Goal: Task Accomplishment & Management: Complete application form

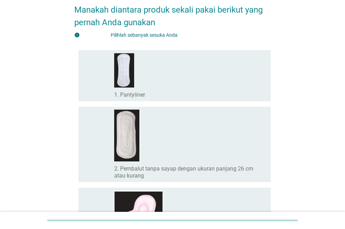
scroll to position [35, 0]
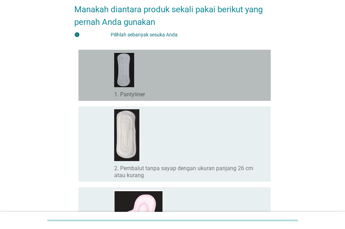
click at [145, 71] on div "garis besar kotak centang kosong 1. Pantyliner" at bounding box center [189, 76] width 151 height 46
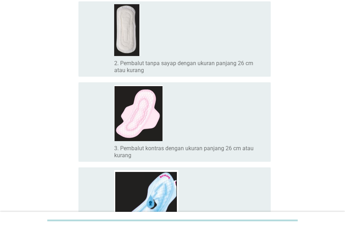
scroll to position [175, 0]
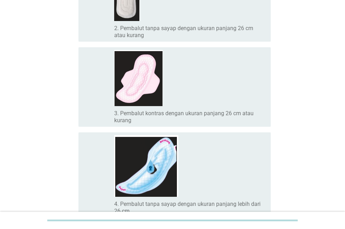
click at [211, 97] on div "garis besar kotak centang kosong 3. Pembalut kontras dengan ukuran panjang 26 c…" at bounding box center [189, 87] width 151 height 74
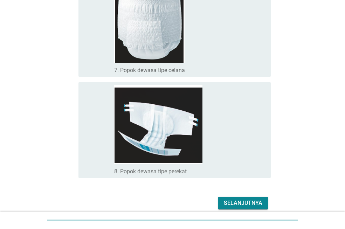
scroll to position [625, 0]
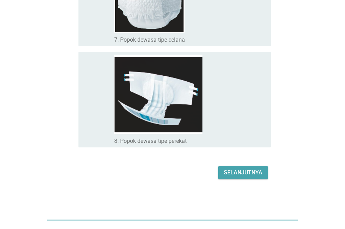
click at [241, 167] on button "Selanjutnya" at bounding box center [244, 173] width 50 height 13
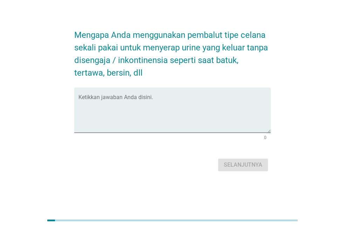
scroll to position [0, 0]
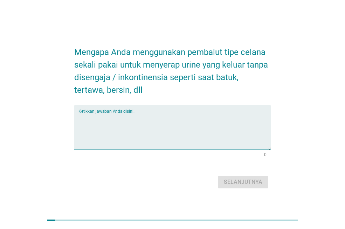
click at [132, 115] on textarea "Ketikkan jawaban Anda disini." at bounding box center [175, 131] width 193 height 37
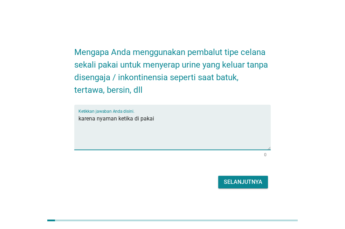
type textarea "karena nyaman ketika di pakai"
click at [240, 182] on font "Selanjutnya" at bounding box center [243, 182] width 39 height 7
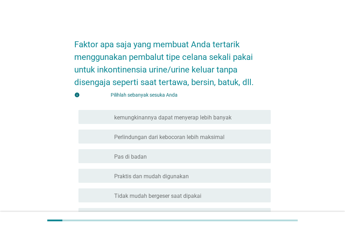
click at [218, 119] on font "kemungkinannya dapat menyerap lebih banyak" at bounding box center [173, 117] width 118 height 7
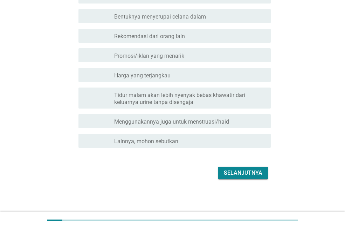
scroll to position [259, 0]
click at [247, 169] on font "Selanjutnya" at bounding box center [243, 172] width 39 height 7
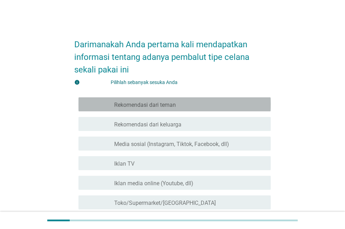
click at [179, 103] on div "garis besar kotak centang kosong Rekomendasi dari teman" at bounding box center [189, 104] width 151 height 8
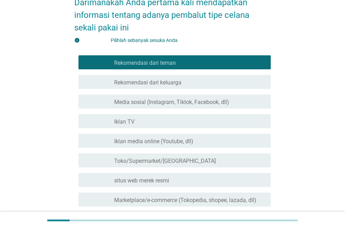
scroll to position [70, 0]
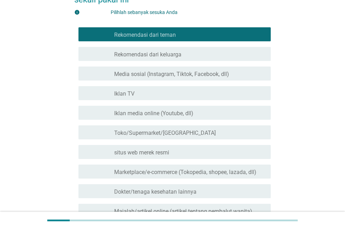
click at [146, 97] on div "garis besar kotak centang kosong Iklan TV" at bounding box center [189, 93] width 151 height 8
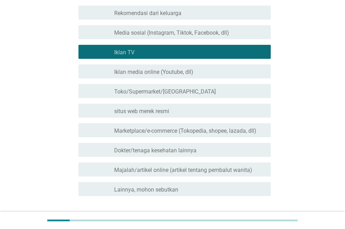
scroll to position [160, 0]
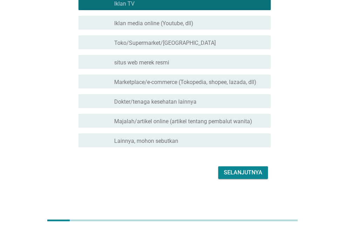
click at [238, 173] on font "Selanjutnya" at bounding box center [243, 172] width 39 height 7
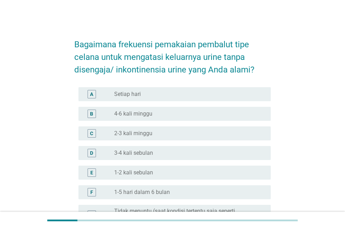
click at [143, 99] on div "A tombol radio tidak dicentang Setiap hari" at bounding box center [175, 94] width 193 height 14
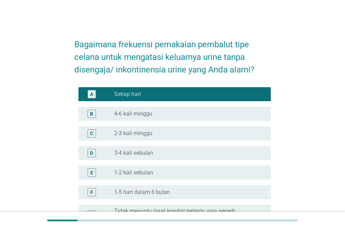
click at [154, 155] on div "tombol radio tidak dicentang 3-4 kali sebulan" at bounding box center [187, 153] width 146 height 7
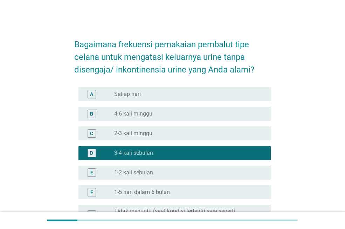
click at [159, 175] on div "tombol radio tidak dicentang 1-2 kali sebulan" at bounding box center [187, 172] width 146 height 7
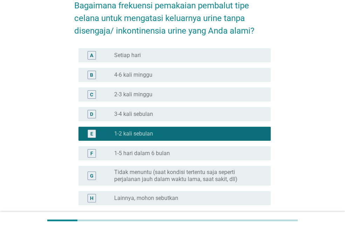
scroll to position [105, 0]
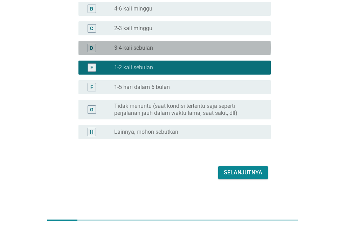
drag, startPoint x: 157, startPoint y: 47, endPoint x: 168, endPoint y: 80, distance: 34.2
click at [157, 47] on div "tombol radio tidak dicentang 3-4 kali sebulan" at bounding box center [187, 48] width 146 height 7
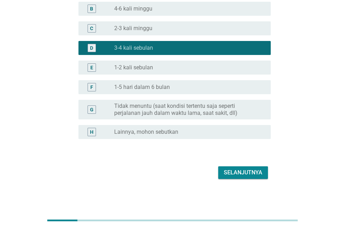
click at [244, 170] on font "Selanjutnya" at bounding box center [243, 172] width 39 height 7
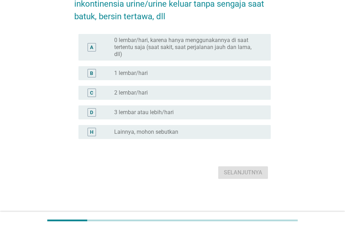
scroll to position [0, 0]
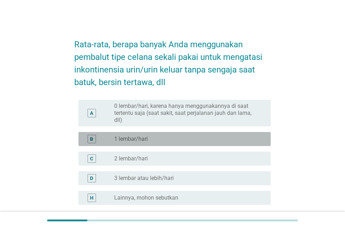
click at [147, 138] on font "1 lembar/hari" at bounding box center [131, 139] width 34 height 7
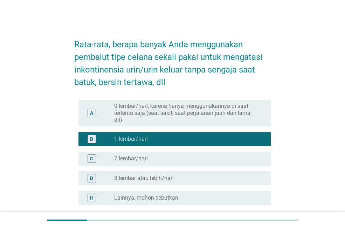
click at [152, 157] on div "tombol radio tidak dicentang 2 lembar/hari" at bounding box center [187, 158] width 146 height 7
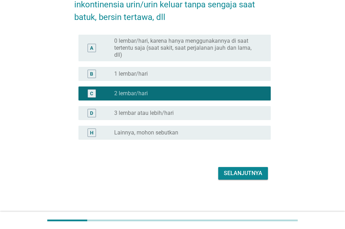
scroll to position [66, 0]
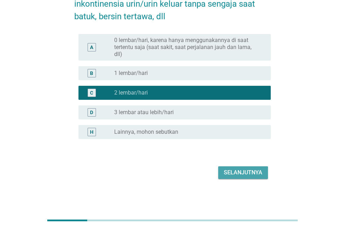
click at [252, 174] on font "Selanjutnya" at bounding box center [243, 172] width 39 height 7
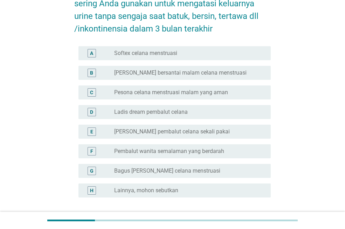
scroll to position [70, 0]
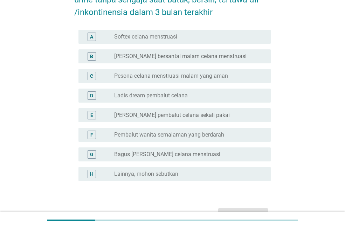
click at [161, 172] on font "Lainnya, mohon sebutkan" at bounding box center [146, 174] width 64 height 7
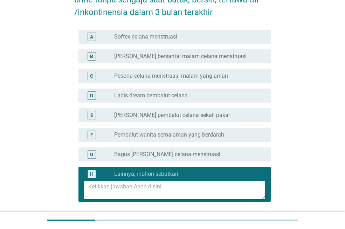
click at [142, 188] on textarea at bounding box center [176, 190] width 177 height 18
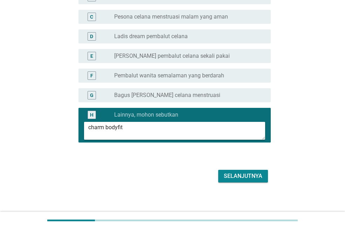
scroll to position [133, 0]
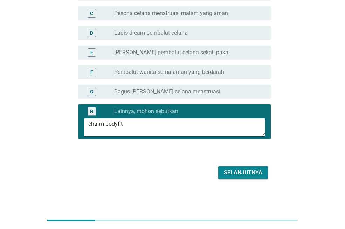
type textarea "charm bodyfit"
click at [246, 173] on font "Selanjutnya" at bounding box center [243, 172] width 39 height 7
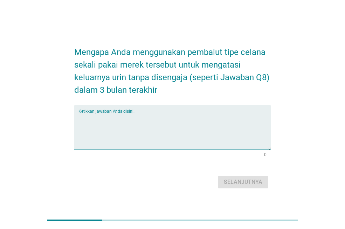
click at [145, 115] on textarea "Ketikkan jawaban Anda disini." at bounding box center [175, 131] width 193 height 37
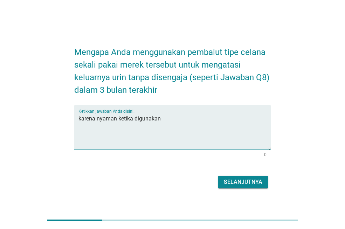
type textarea "karena nyaman ketika digunakan"
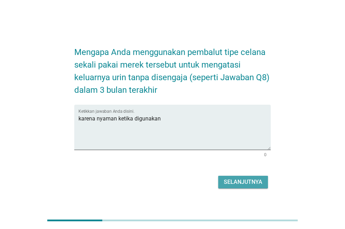
click at [240, 181] on font "Selanjutnya" at bounding box center [243, 182] width 39 height 7
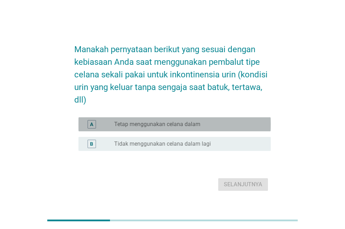
click at [166, 125] on font "Tetap menggunakan celana dalam" at bounding box center [157, 124] width 86 height 7
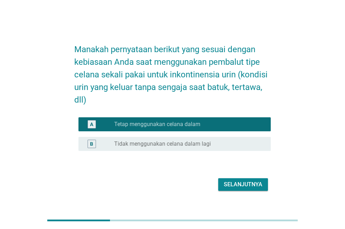
click at [247, 185] on font "Selanjutnya" at bounding box center [243, 184] width 39 height 7
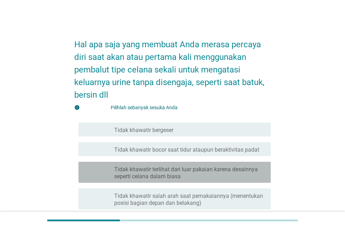
click at [176, 176] on font "Tidak khawatir terlihat dari luar pakaian karena desainnya seperti celana dalam…" at bounding box center [186, 173] width 144 height 14
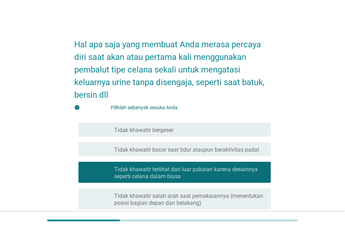
click at [179, 146] on div "garis besar kotak centang kosong Tidak khawatir bocor saat tidur ataupun berakt…" at bounding box center [189, 149] width 151 height 8
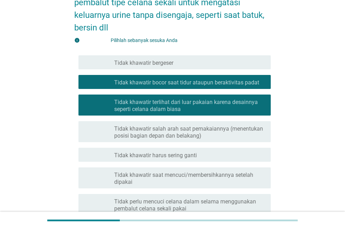
scroll to position [70, 0]
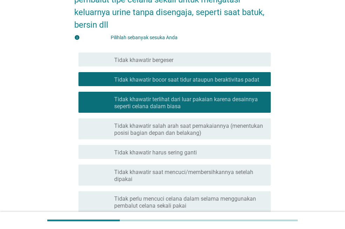
click at [178, 100] on font "Tidak khawatir terlihat dari luar pakaian karena desainnya seperti celana dalam…" at bounding box center [186, 103] width 144 height 14
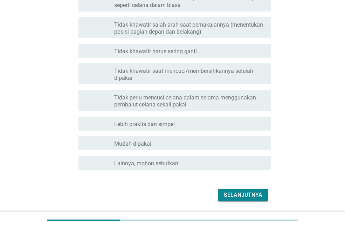
scroll to position [175, 0]
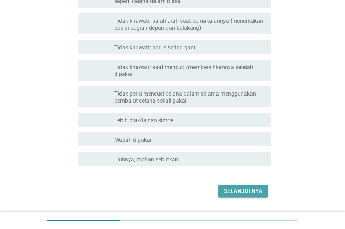
click at [250, 188] on font "Selanjutnya" at bounding box center [243, 191] width 39 height 7
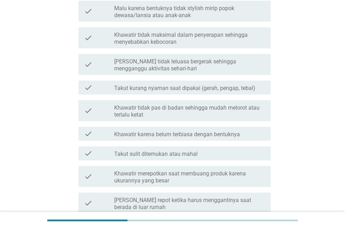
scroll to position [0, 0]
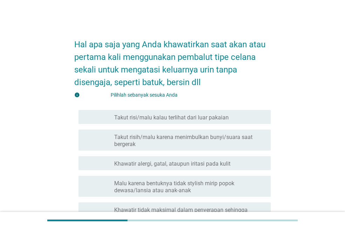
click at [166, 161] on font "Khawatir alergi, gatal, ataupun iritasi pada kulit" at bounding box center [172, 164] width 116 height 7
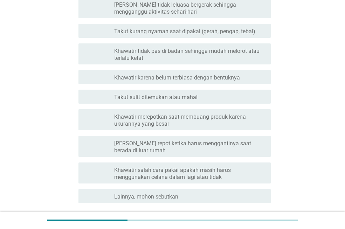
scroll to position [288, 0]
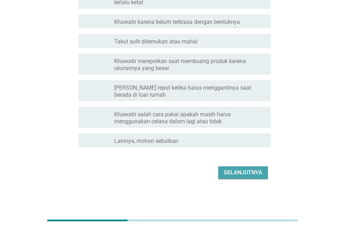
click at [245, 169] on font "Selanjutnya" at bounding box center [243, 172] width 39 height 7
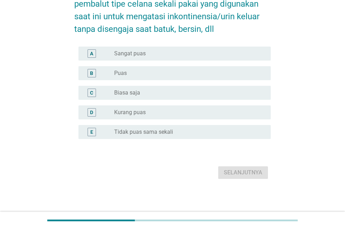
scroll to position [0, 0]
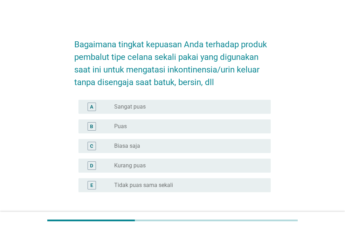
drag, startPoint x: 135, startPoint y: 123, endPoint x: 140, endPoint y: 120, distance: 6.3
click at [135, 123] on div "tombol radio tidak dicentang Puas" at bounding box center [187, 126] width 146 height 7
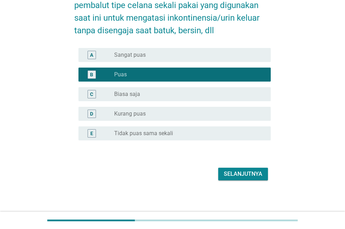
scroll to position [53, 0]
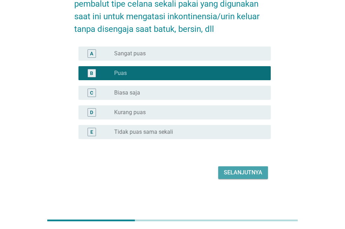
click at [251, 170] on font "Selanjutnya" at bounding box center [243, 172] width 39 height 7
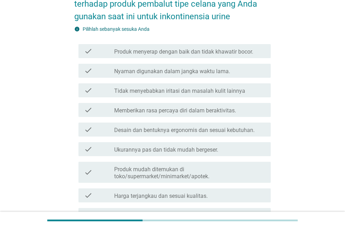
scroll to position [0, 0]
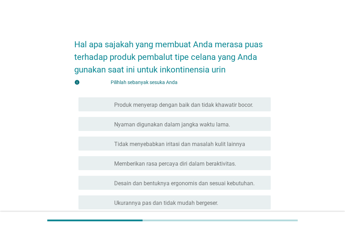
click at [200, 123] on font "Nyaman digunakan dalam jangka waktu lama." at bounding box center [172, 124] width 116 height 7
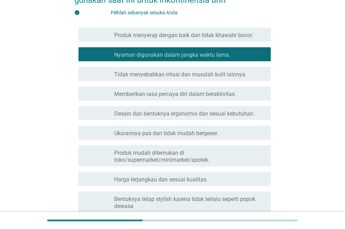
scroll to position [70, 0]
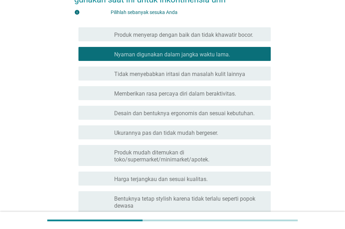
click at [188, 76] on font "Tidak menyebabkan iritasi dan masalah kulit lainnya" at bounding box center [179, 74] width 131 height 7
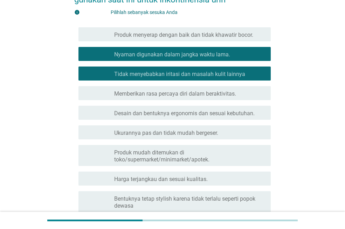
click at [180, 93] on font "Memberikan rasa percaya diri dalam beraktivitas." at bounding box center [175, 93] width 122 height 7
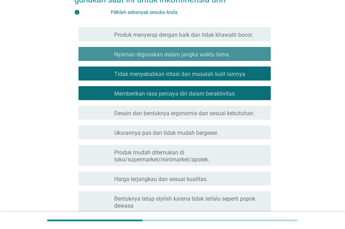
drag, startPoint x: 193, startPoint y: 55, endPoint x: 194, endPoint y: 62, distance: 7.5
click at [193, 54] on font "Nyaman digunakan dalam jangka waktu lama." at bounding box center [172, 54] width 116 height 7
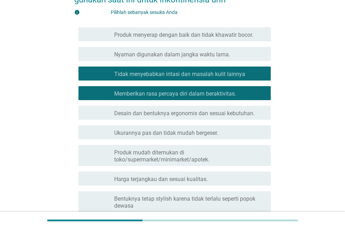
click at [194, 69] on div "memeriksa garis besar kotak centang kosong Tidak menyebabkan iritasi dan masala…" at bounding box center [175, 74] width 193 height 14
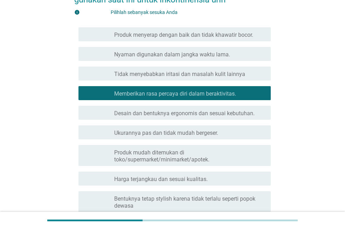
click at [170, 132] on font "Ukurannya pas dan tidak mudah bergeser." at bounding box center [166, 133] width 104 height 7
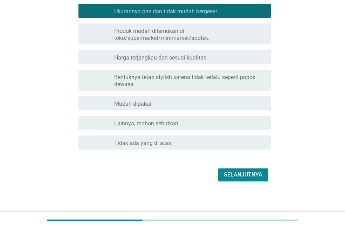
scroll to position [194, 0]
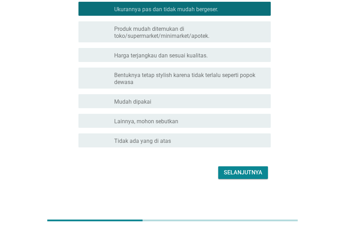
click at [242, 170] on font "Selanjutnya" at bounding box center [243, 172] width 39 height 7
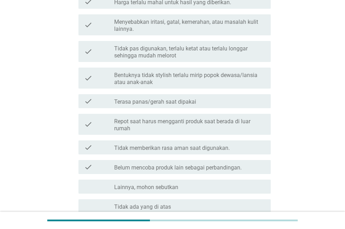
scroll to position [0, 0]
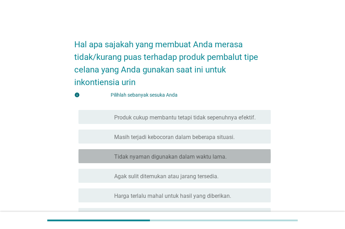
click at [170, 156] on font "Tidak nyaman digunakan dalam waktu lama." at bounding box center [170, 157] width 113 height 7
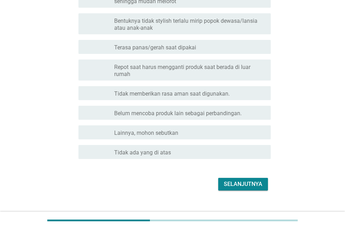
scroll to position [260, 0]
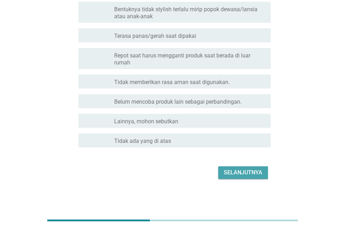
click at [248, 172] on font "Selanjutnya" at bounding box center [243, 172] width 39 height 7
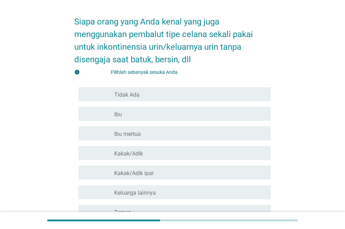
scroll to position [35, 0]
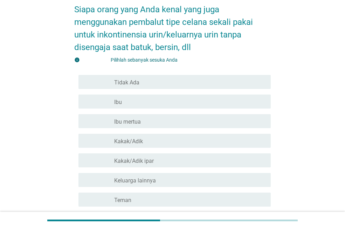
click at [147, 101] on div "garis besar kotak centang kosong Ibu" at bounding box center [189, 102] width 151 height 8
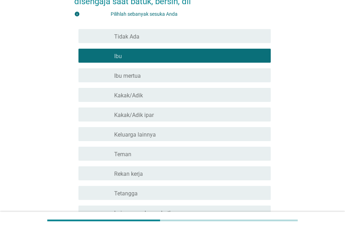
scroll to position [153, 0]
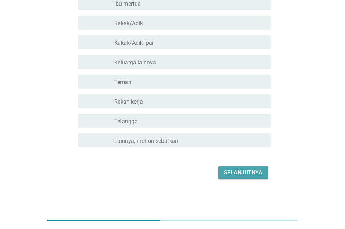
click at [240, 171] on font "Selanjutnya" at bounding box center [243, 172] width 39 height 7
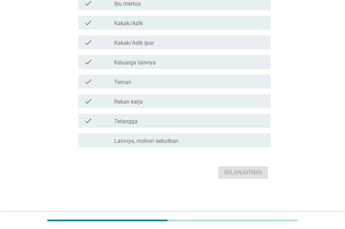
scroll to position [0, 0]
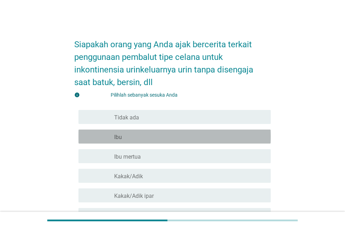
click at [156, 137] on div "garis besar kotak centang kosong Ibu" at bounding box center [189, 137] width 151 height 8
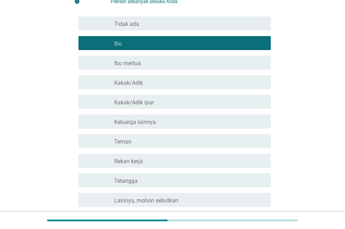
scroll to position [140, 0]
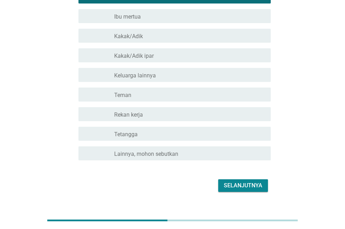
click at [157, 93] on div "garis besar kotak centang kosong Teman" at bounding box center [189, 94] width 151 height 8
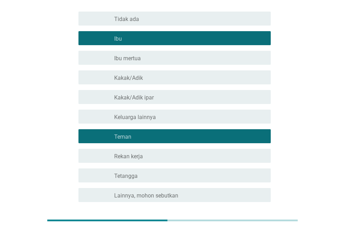
scroll to position [0, 0]
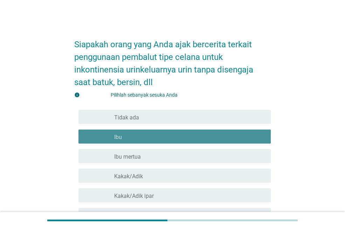
click at [168, 135] on div "garis besar kotak centang kosong Ibu" at bounding box center [189, 137] width 151 height 8
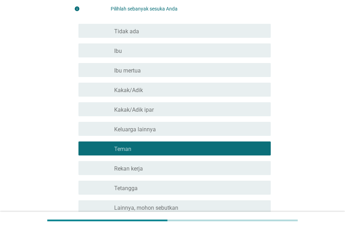
scroll to position [153, 0]
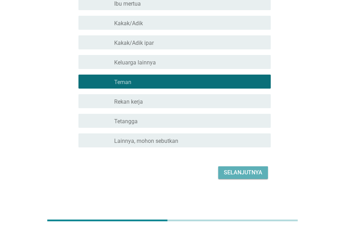
click at [242, 171] on font "Selanjutnya" at bounding box center [243, 172] width 39 height 7
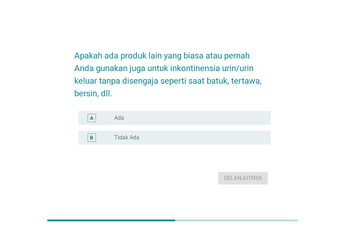
drag, startPoint x: 140, startPoint y: 138, endPoint x: 154, endPoint y: 150, distance: 18.9
click at [141, 138] on div "tombol radio tidak dicentang Tidak Ada" at bounding box center [187, 137] width 146 height 7
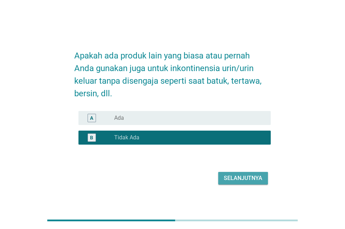
click at [247, 178] on font "Selanjutnya" at bounding box center [243, 178] width 39 height 7
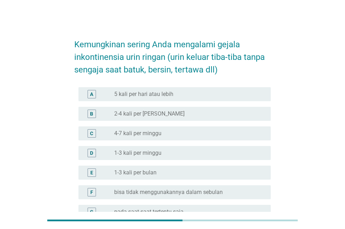
click at [150, 173] on font "1-3 kali per bulan" at bounding box center [135, 172] width 42 height 7
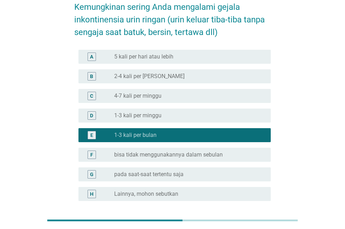
scroll to position [100, 0]
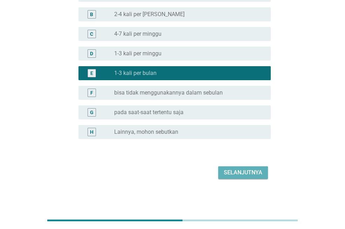
drag, startPoint x: 249, startPoint y: 171, endPoint x: 244, endPoint y: 165, distance: 7.5
click at [249, 171] on font "Selanjutnya" at bounding box center [243, 172] width 39 height 7
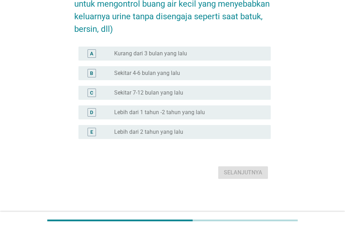
scroll to position [0, 0]
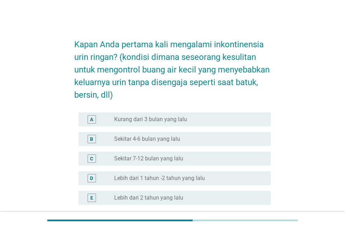
click at [166, 116] on font "Kurang dari 3 bulan yang lalu" at bounding box center [150, 119] width 73 height 7
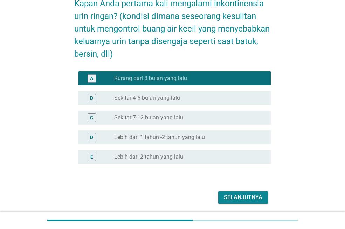
scroll to position [66, 0]
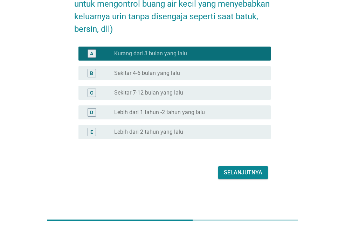
click at [240, 170] on font "Selanjutnya" at bounding box center [243, 172] width 39 height 7
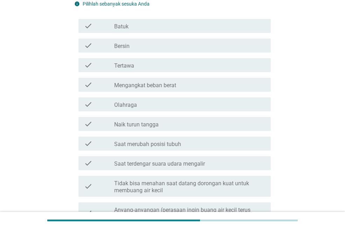
scroll to position [0, 0]
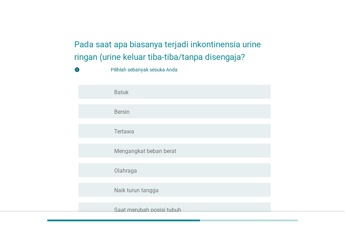
click at [155, 109] on div "garis besar kotak centang kosong Bersin" at bounding box center [189, 111] width 151 height 8
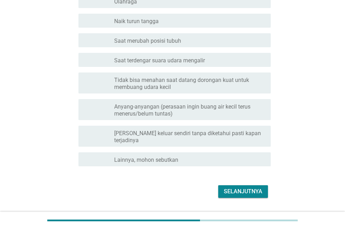
scroll to position [181, 0]
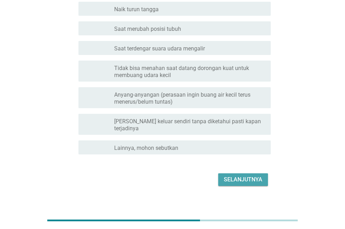
click at [247, 176] on font "Selanjutnya" at bounding box center [243, 179] width 39 height 7
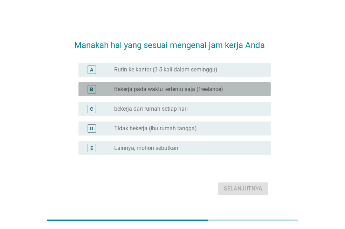
click at [170, 91] on font "Bekerja pada waktu tertentu saja (freelance)" at bounding box center [168, 89] width 109 height 7
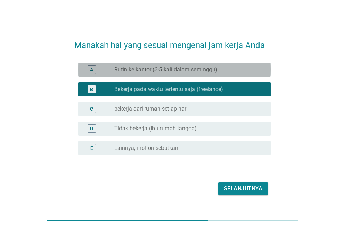
click at [175, 73] on font "Rutin ke kantor (3-5 kali dalam seminggu)" at bounding box center [165, 69] width 103 height 7
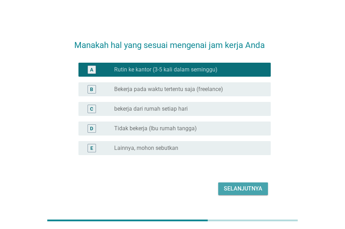
click at [239, 187] on font "Selanjutnya" at bounding box center [243, 189] width 39 height 7
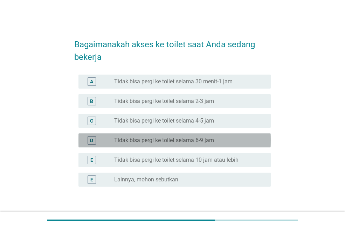
drag, startPoint x: 174, startPoint y: 147, endPoint x: 100, endPoint y: 147, distance: 73.3
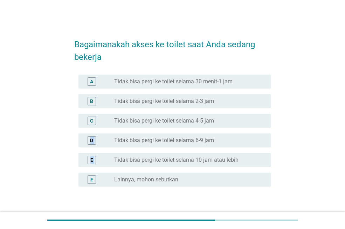
drag, startPoint x: 81, startPoint y: 150, endPoint x: 34, endPoint y: 177, distance: 53.8
click at [34, 177] on div "Bagaimanakah akses ke toilet saat Anda sedang bekerja A tombol radio tidak dice…" at bounding box center [173, 130] width 312 height 209
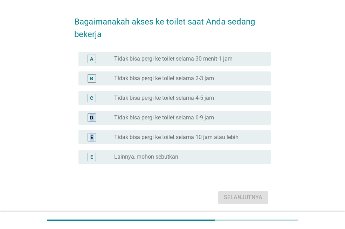
scroll to position [35, 0]
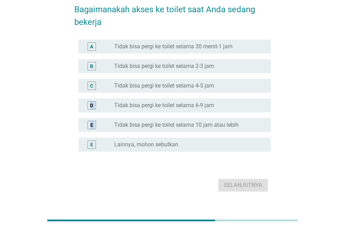
click at [194, 45] on font "Tidak bisa pergi ke toilet selama 30 menit-1 jam" at bounding box center [173, 46] width 119 height 7
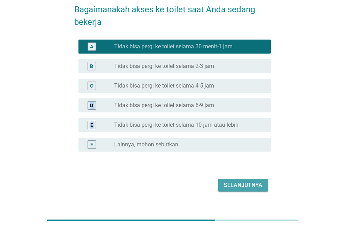
click at [251, 183] on font "Selanjutnya" at bounding box center [243, 185] width 39 height 7
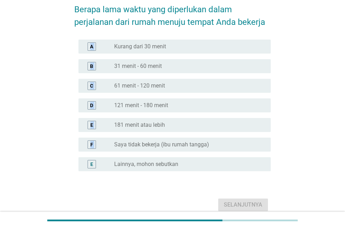
scroll to position [0, 0]
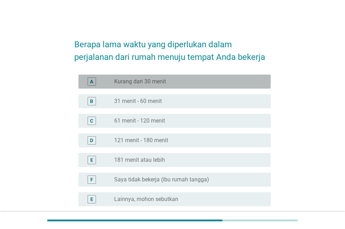
click at [175, 82] on div "tombol radio tidak dicentang Kurang dari 30 menit" at bounding box center [187, 81] width 146 height 7
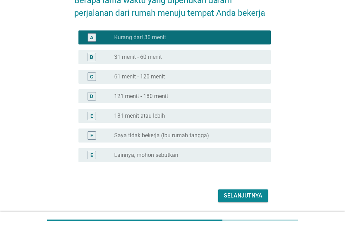
scroll to position [67, 0]
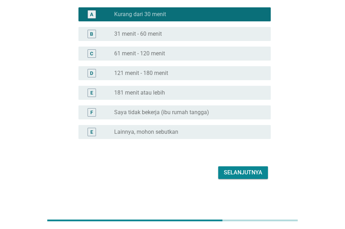
click at [251, 171] on font "Selanjutnya" at bounding box center [243, 172] width 39 height 7
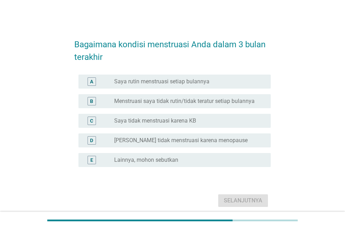
click at [184, 83] on font "Saya rutin menstruasi setiap bulannya" at bounding box center [161, 81] width 95 height 7
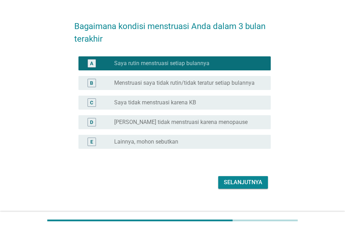
scroll to position [28, 0]
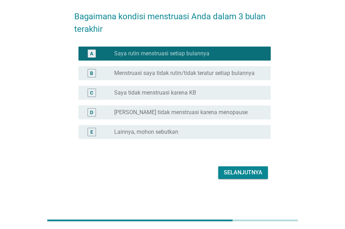
click at [242, 170] on font "Selanjutnya" at bounding box center [243, 172] width 39 height 7
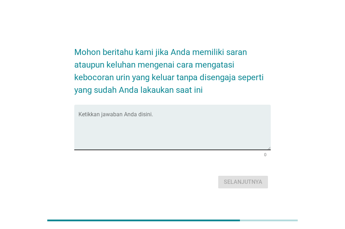
click at [140, 112] on div "Ketikkan jawaban Anda disini." at bounding box center [175, 127] width 193 height 45
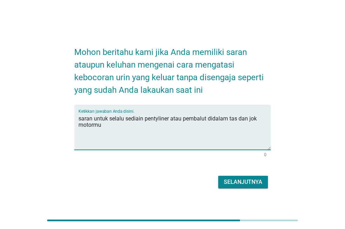
type textarea "saran untuk selalu sediain pentyliner atau pembalut didalam tas dan jok motormu"
click at [244, 181] on font "Selanjutnya" at bounding box center [243, 182] width 39 height 7
